Goal: Task Accomplishment & Management: Complete application form

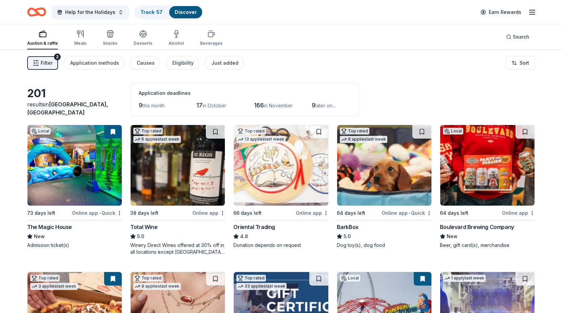
click at [66, 192] on img at bounding box center [74, 165] width 94 height 81
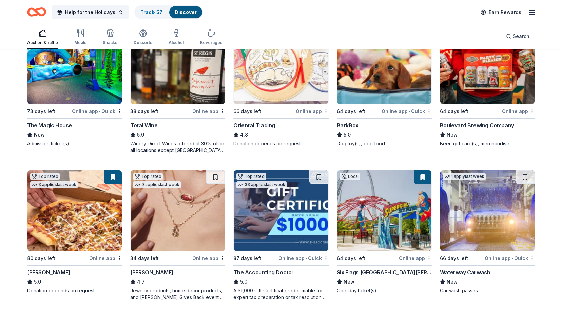
scroll to position [170, 0]
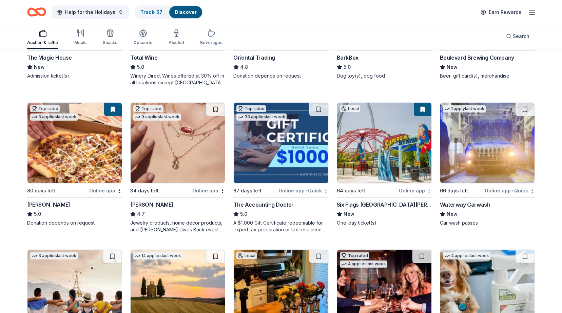
click at [64, 148] on img at bounding box center [74, 143] width 94 height 81
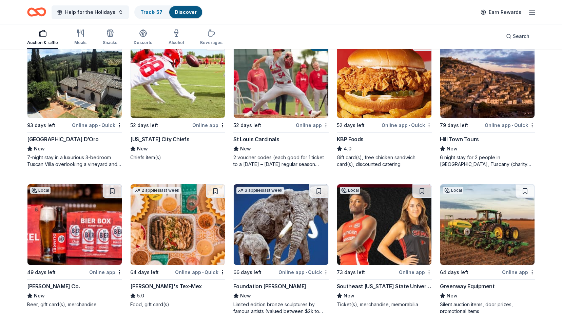
scroll to position [543, 0]
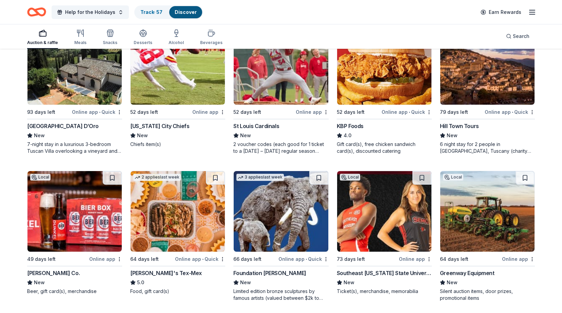
click at [286, 80] on img at bounding box center [281, 64] width 94 height 81
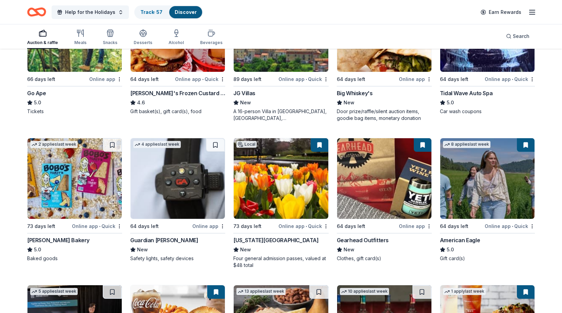
scroll to position [882, 0]
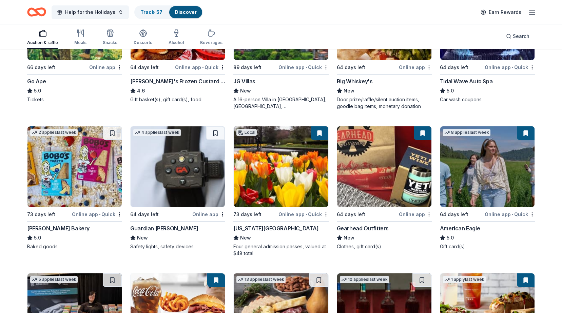
click at [254, 174] on img at bounding box center [281, 166] width 94 height 81
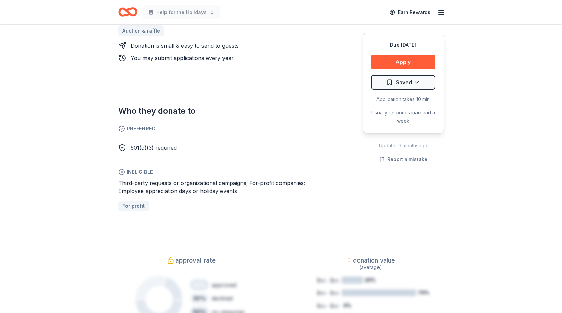
scroll to position [373, 0]
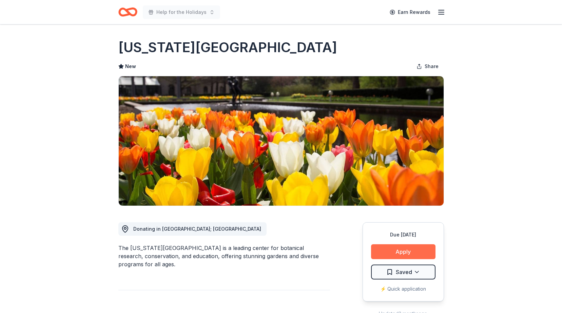
click at [404, 252] on button "Apply" at bounding box center [403, 252] width 64 height 15
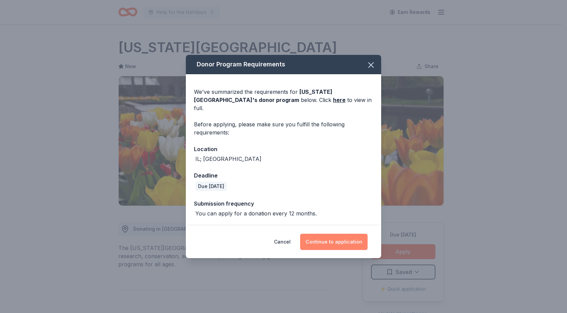
click at [339, 236] on button "Continue to application" at bounding box center [333, 242] width 67 height 16
